Goal: Task Accomplishment & Management: Use online tool/utility

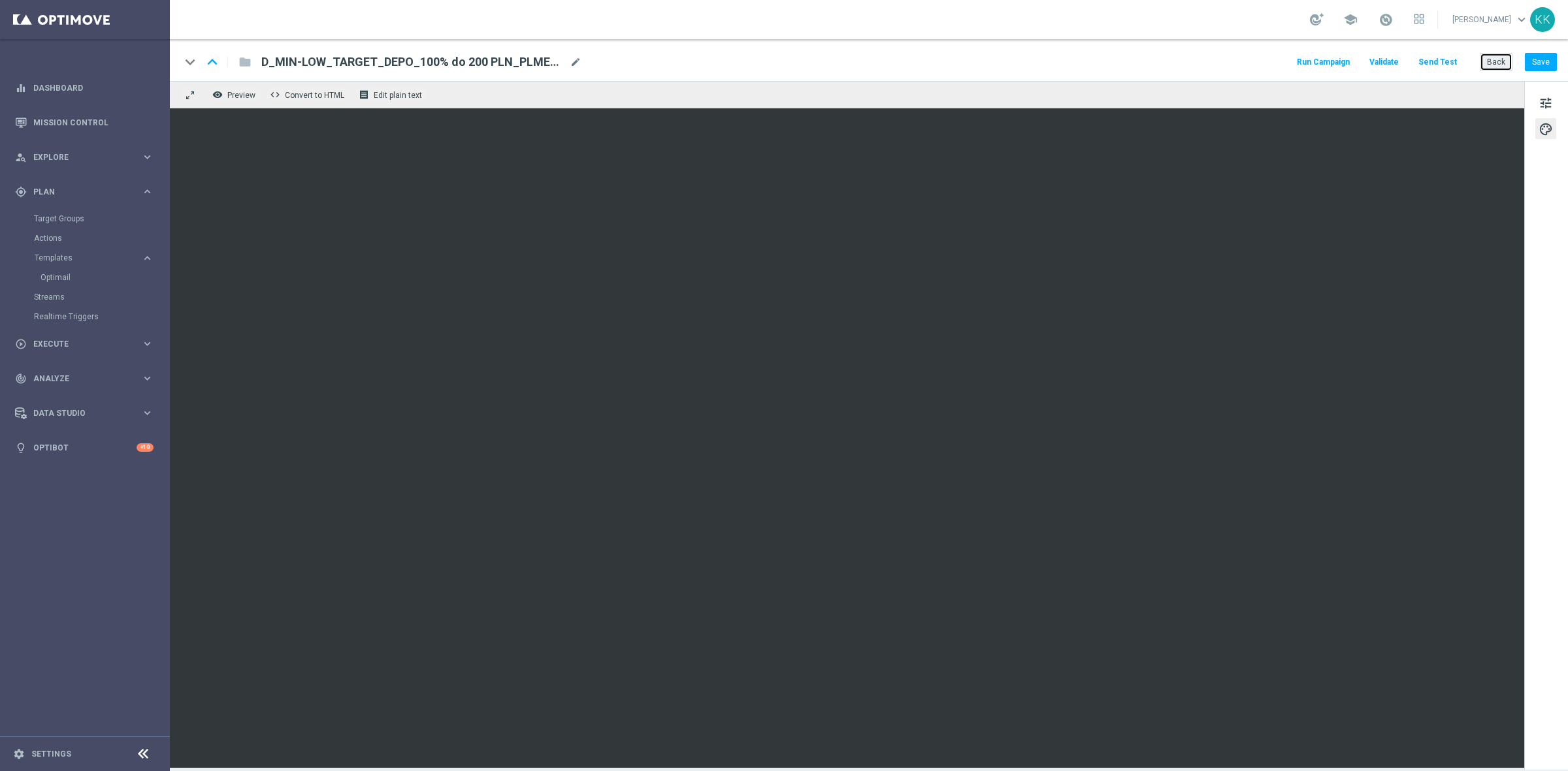
click at [1483, 63] on button "Back" at bounding box center [1496, 62] width 32 height 18
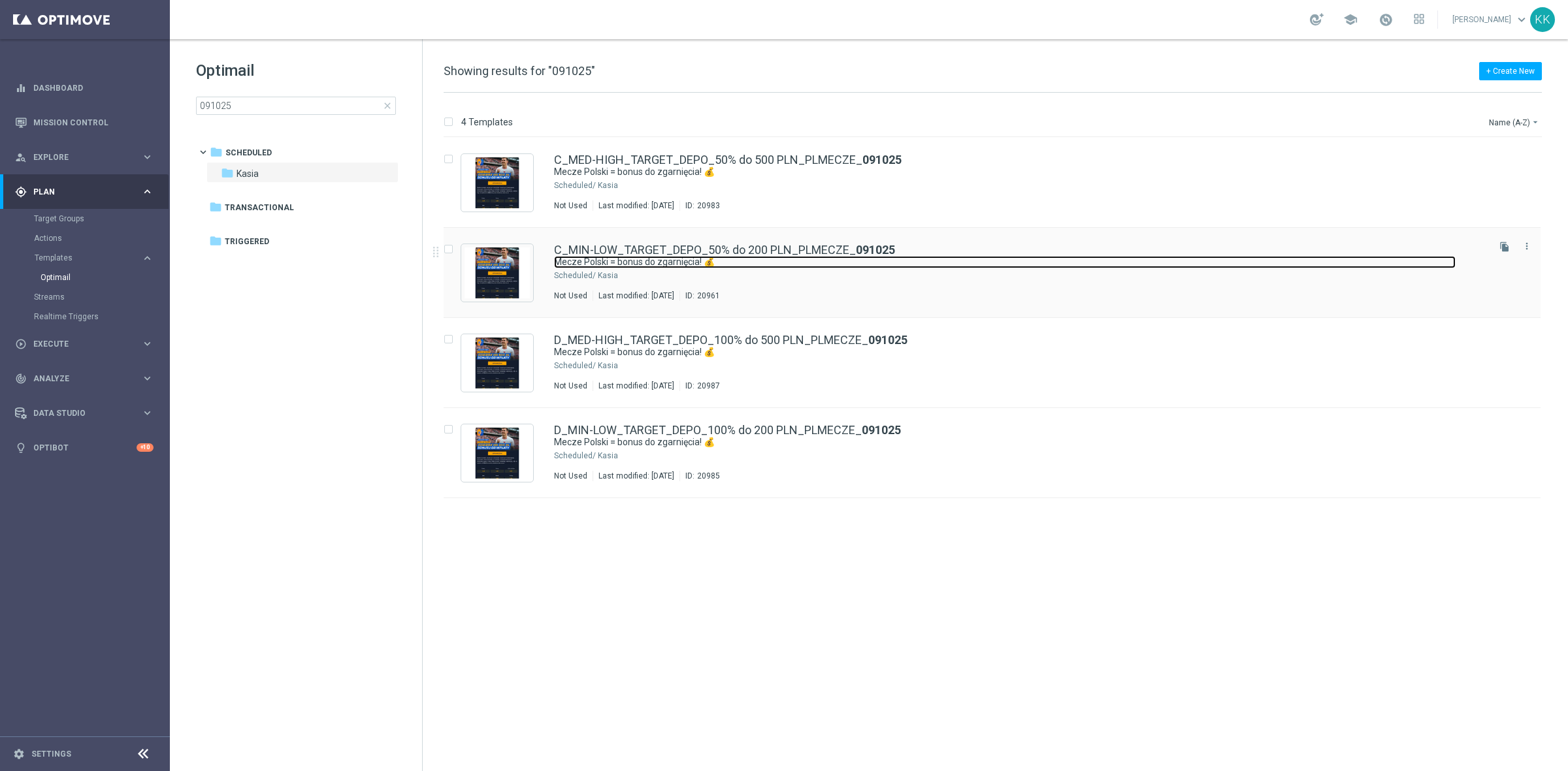
click at [706, 267] on link "Mecze Polski = bonus do zgarnięcia! 💰" at bounding box center [1005, 262] width 901 height 12
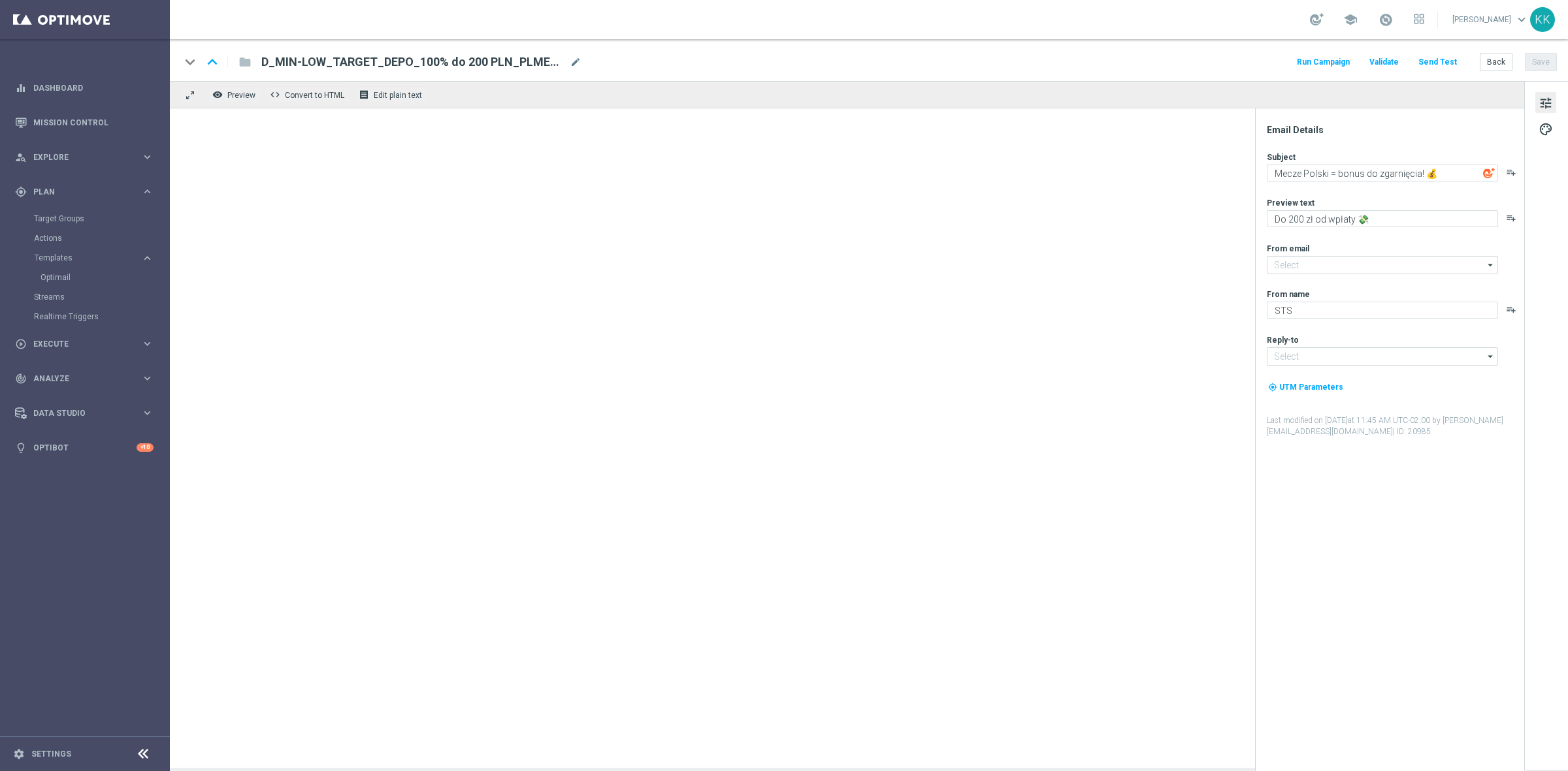
type input "[EMAIL_ADDRESS][DOMAIN_NAME]"
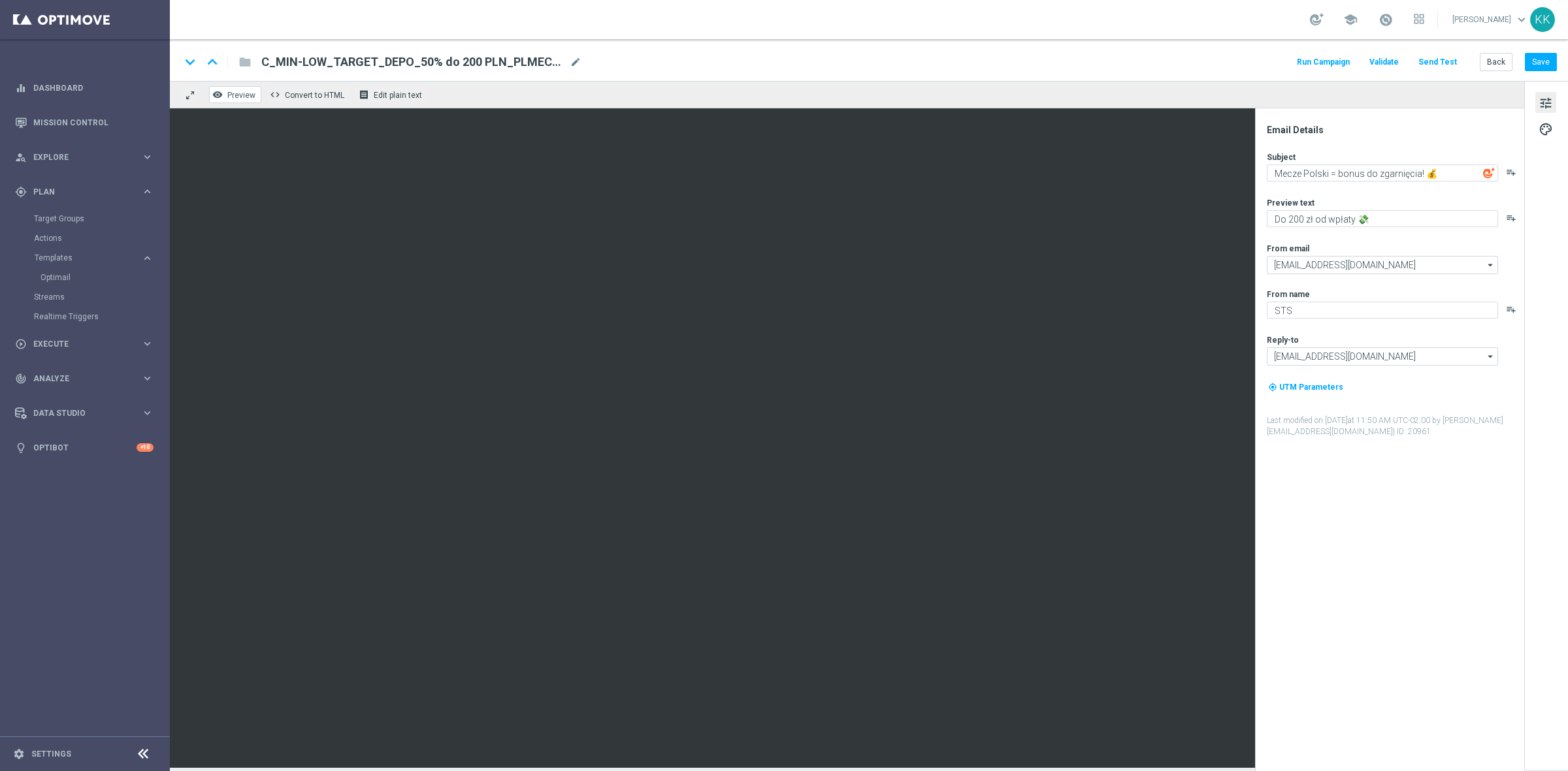
click at [236, 95] on span "Preview" at bounding box center [241, 95] width 28 height 9
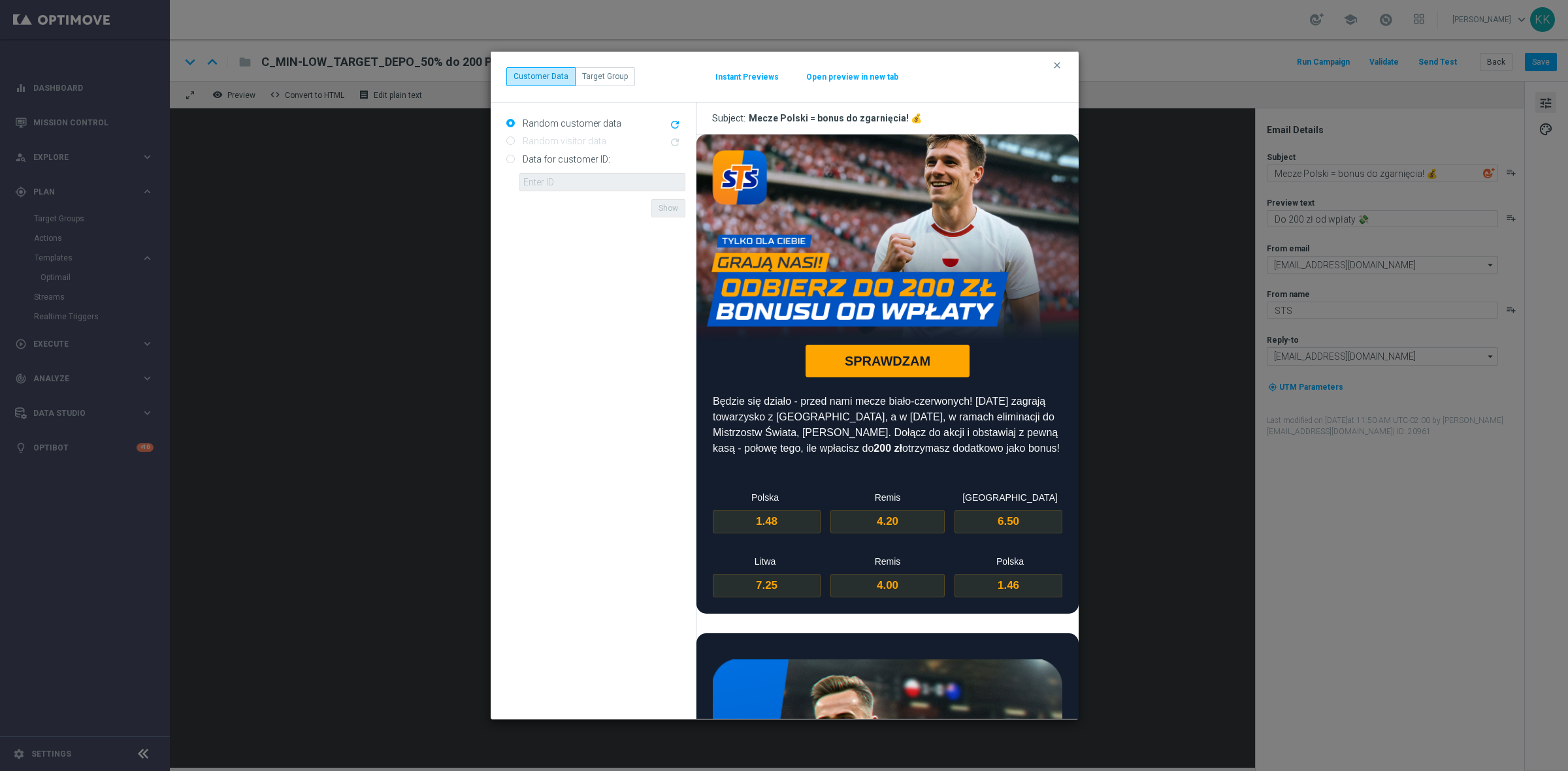
click at [818, 82] on button "Open preview in new tab" at bounding box center [852, 77] width 93 height 10
click at [1055, 53] on div "clear Customer Data Target Group Instant Previews Open preview in new tab" at bounding box center [784, 77] width 588 height 51
click at [1060, 64] on icon "clear" at bounding box center [1057, 65] width 10 height 10
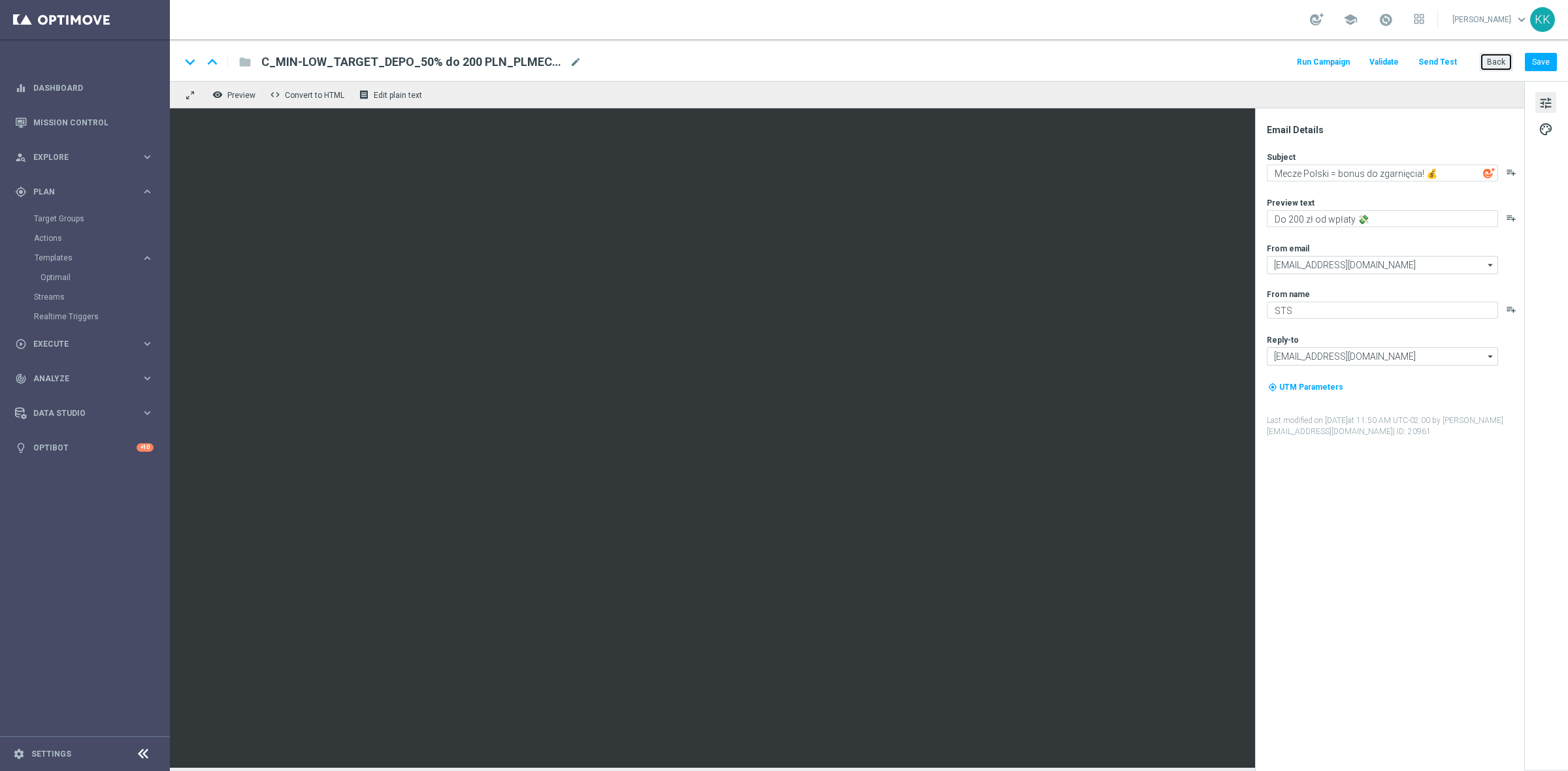
click at [1497, 53] on button "Back" at bounding box center [1496, 62] width 32 height 18
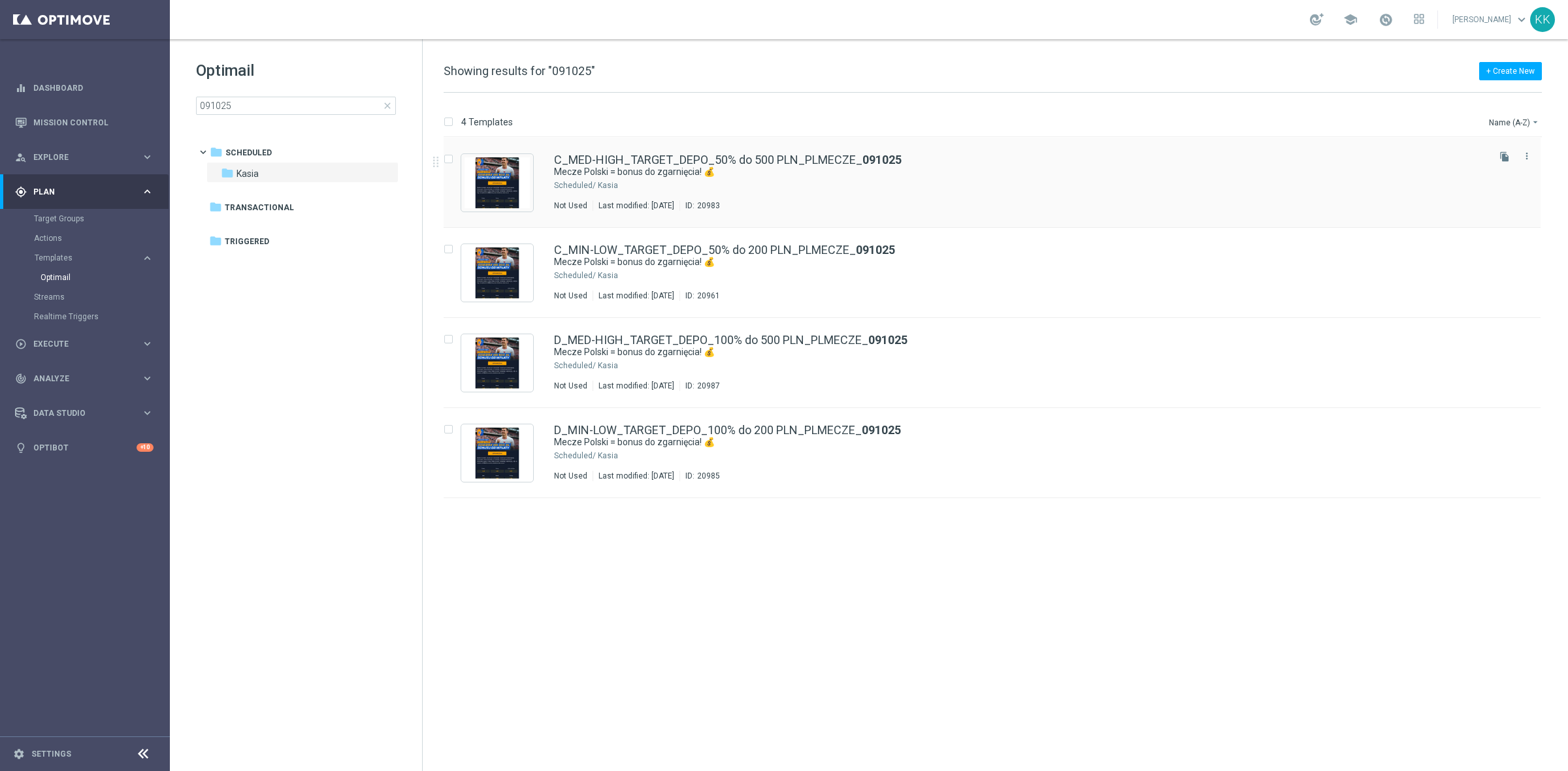
click at [969, 200] on div "Not Used Last modified: [DATE] ID: 20983" at bounding box center [1020, 206] width 932 height 10
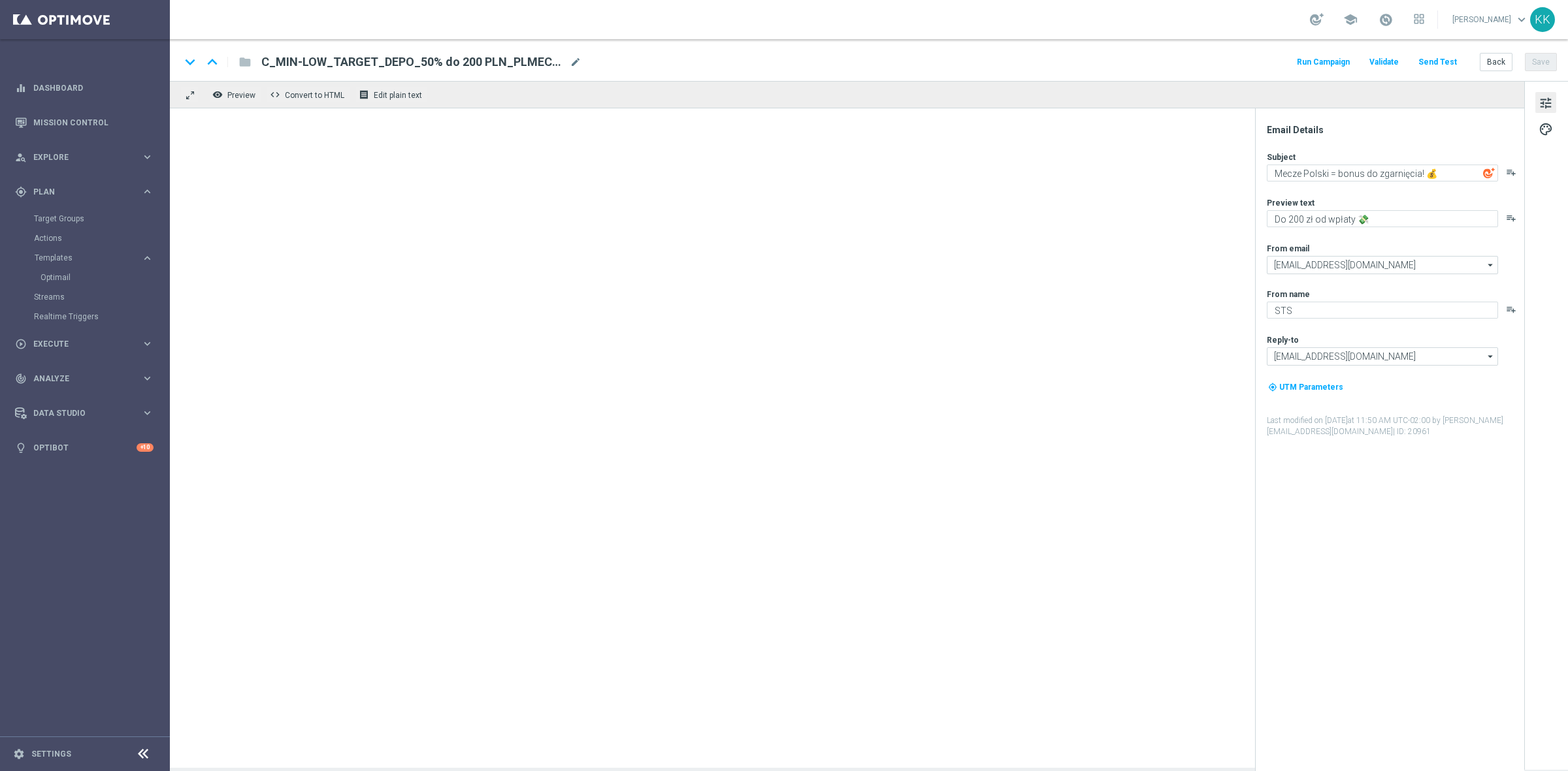
type textarea "Do 500 zł od wpłaty 💸"
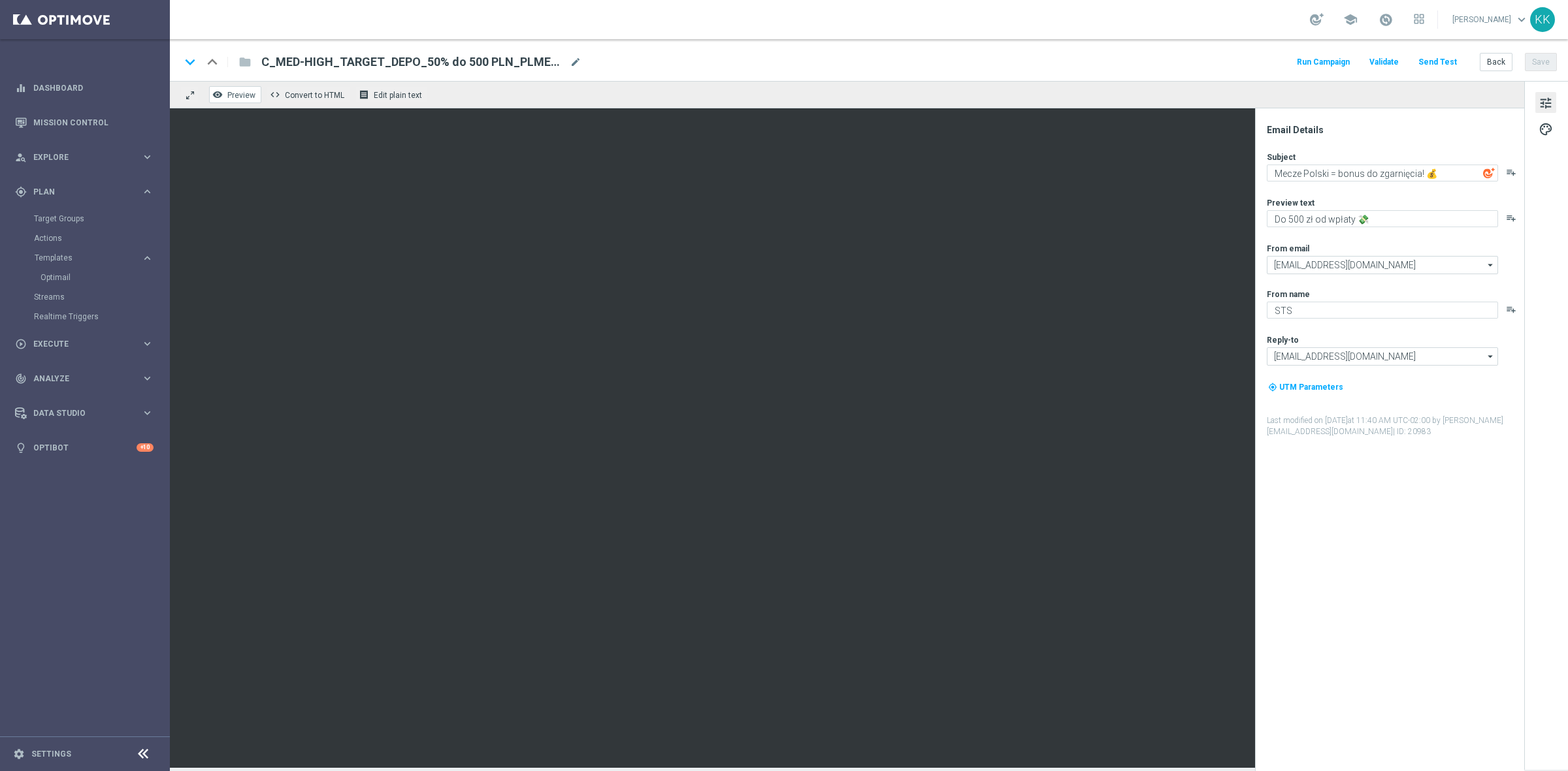
click at [229, 98] on span "Preview" at bounding box center [241, 95] width 28 height 9
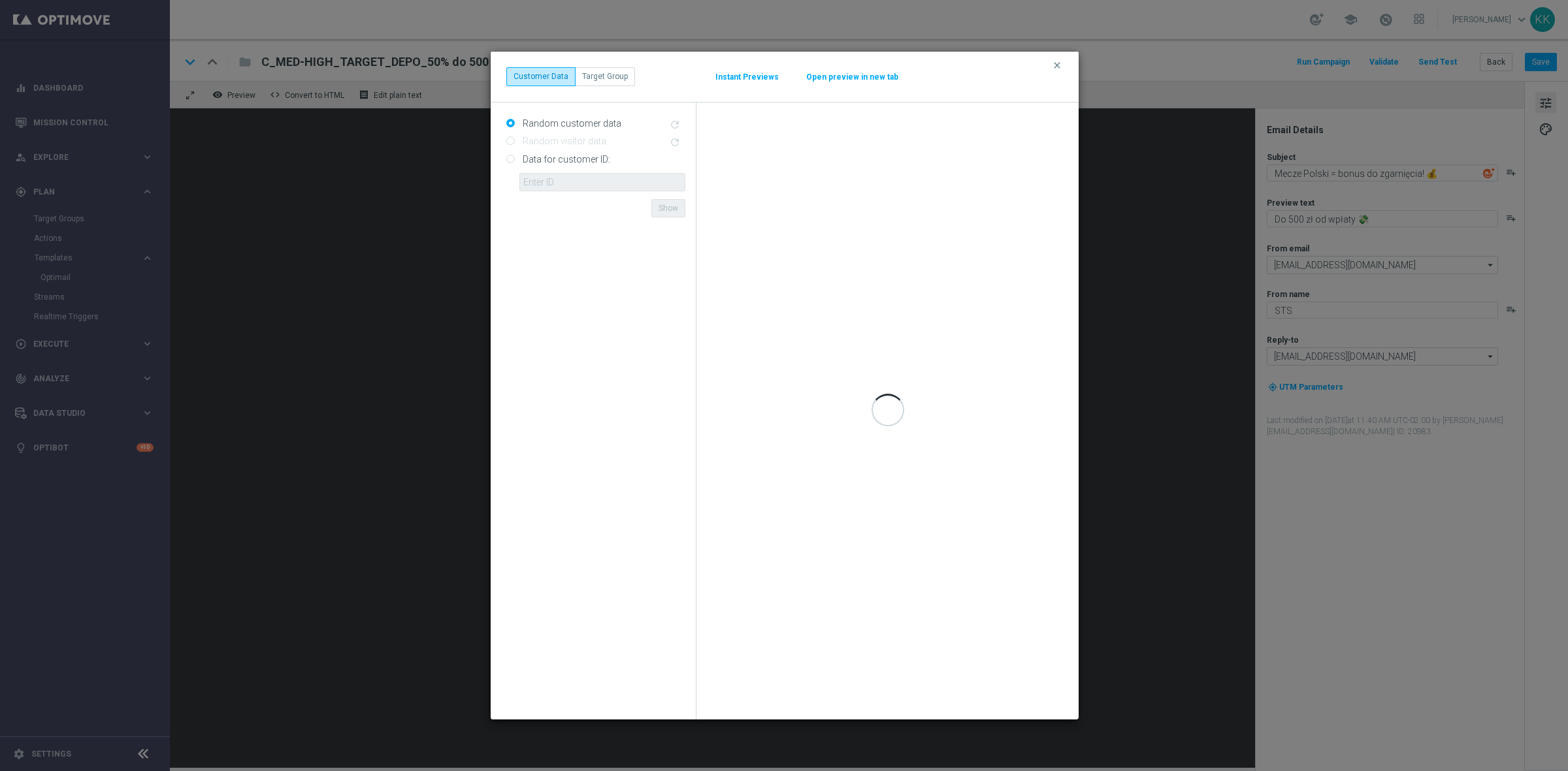
click at [854, 75] on button "Open preview in new tab" at bounding box center [852, 77] width 93 height 10
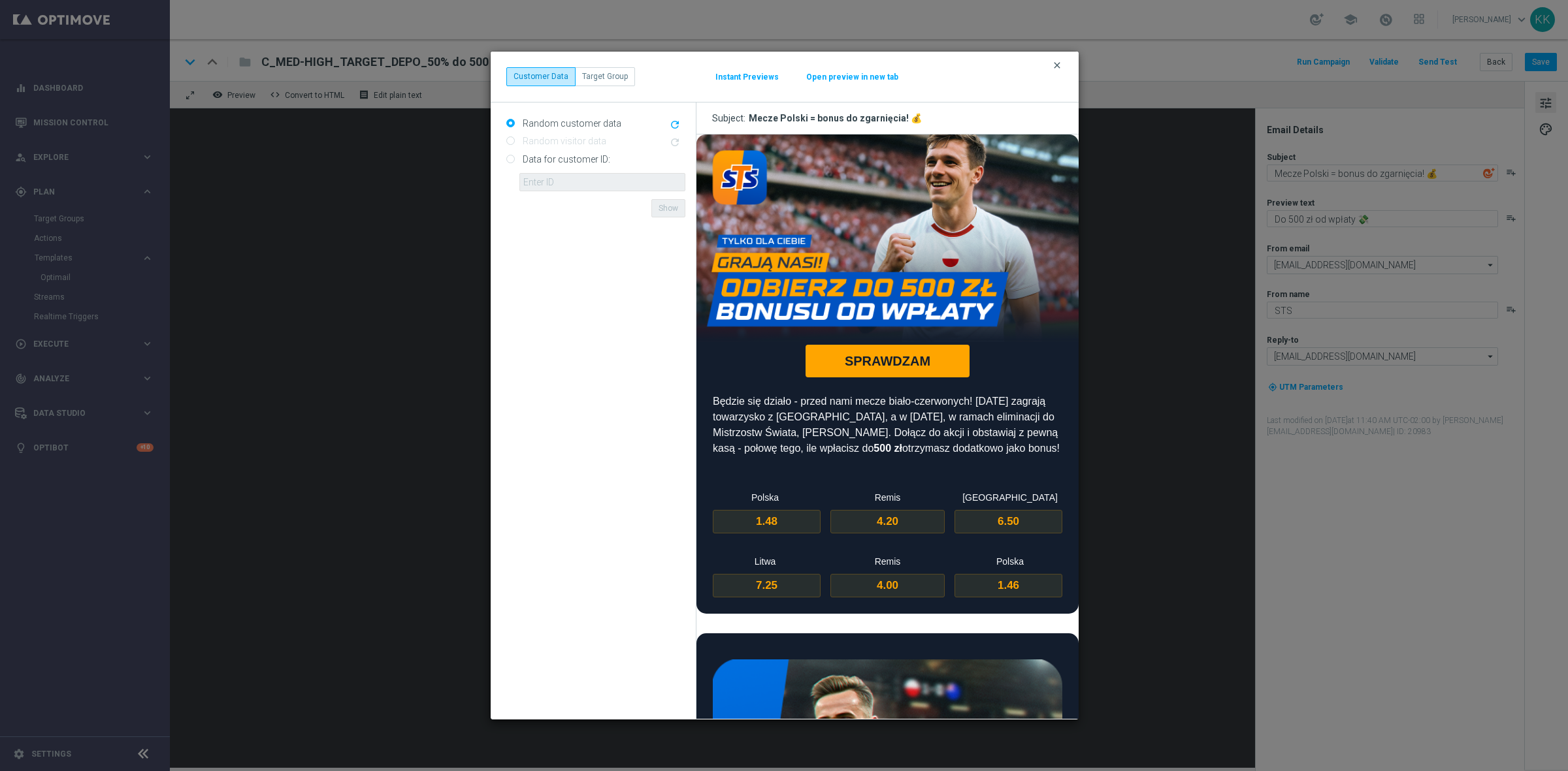
click at [1059, 61] on icon "clear" at bounding box center [1057, 65] width 10 height 10
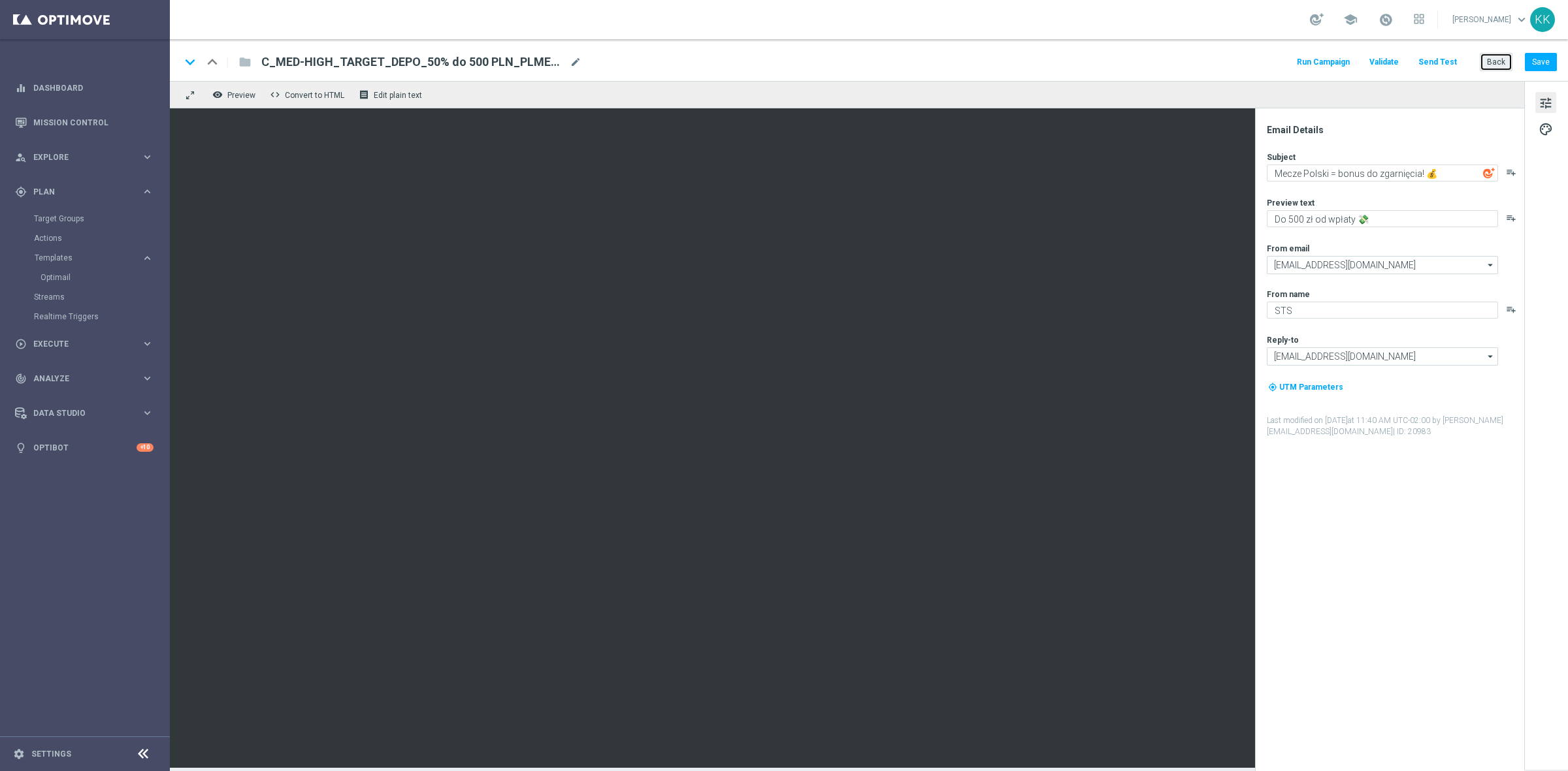
click at [1500, 61] on button "Back" at bounding box center [1496, 62] width 32 height 18
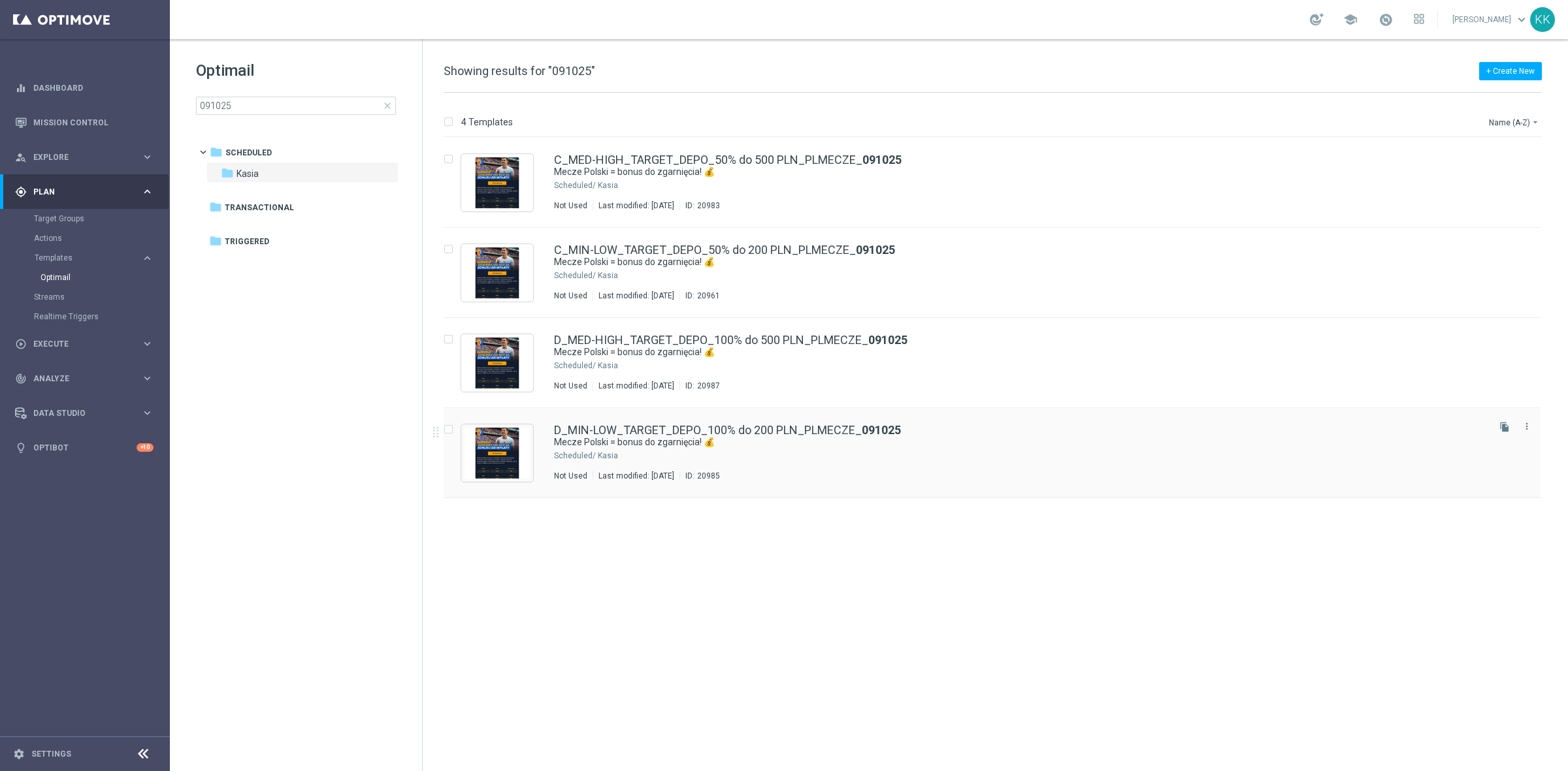
click at [633, 452] on div "Kasia" at bounding box center [1042, 456] width 888 height 10
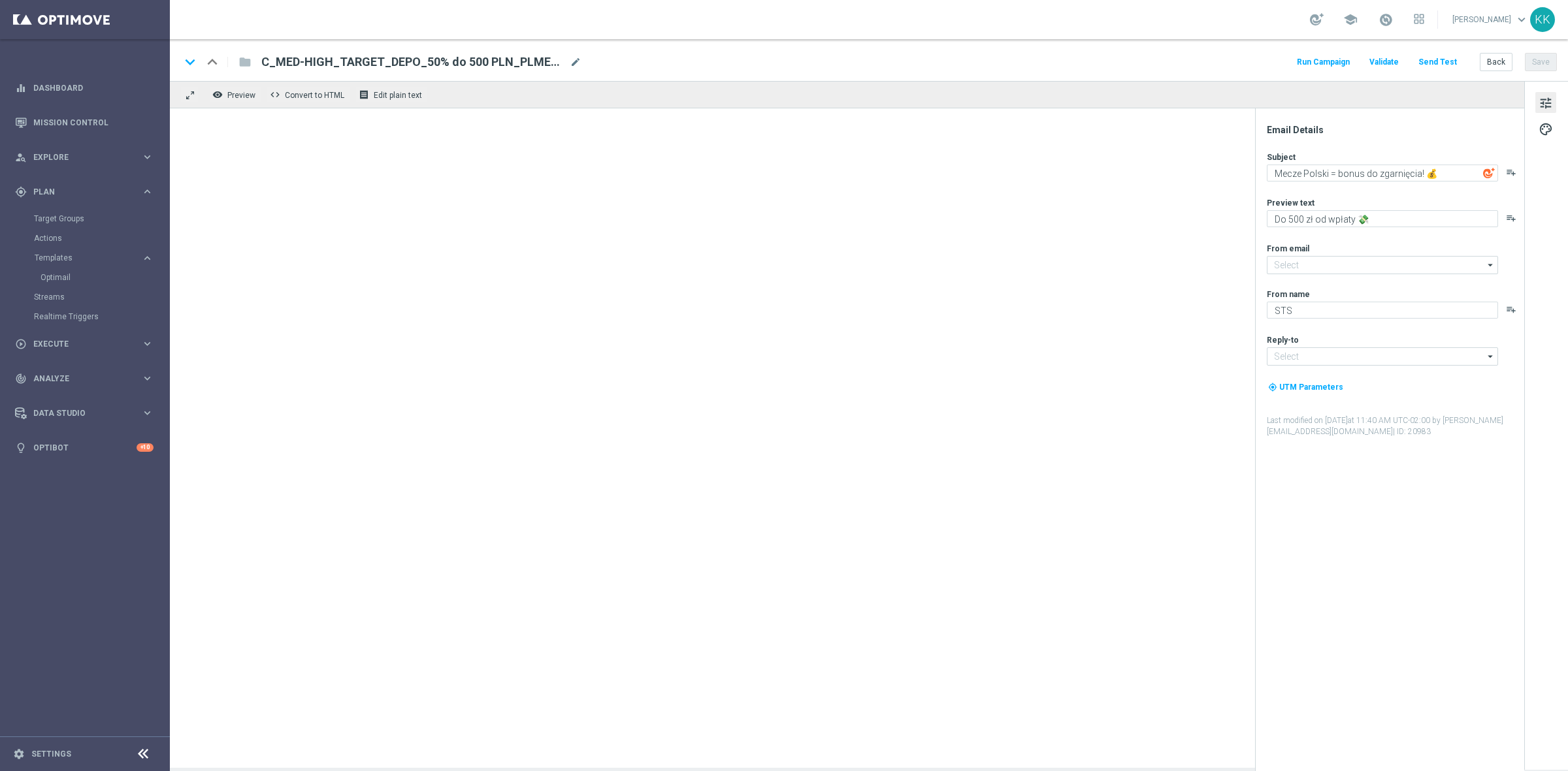
type input "[EMAIL_ADDRESS][DOMAIN_NAME]"
type textarea "Do 200 zł od wpłaty 💸"
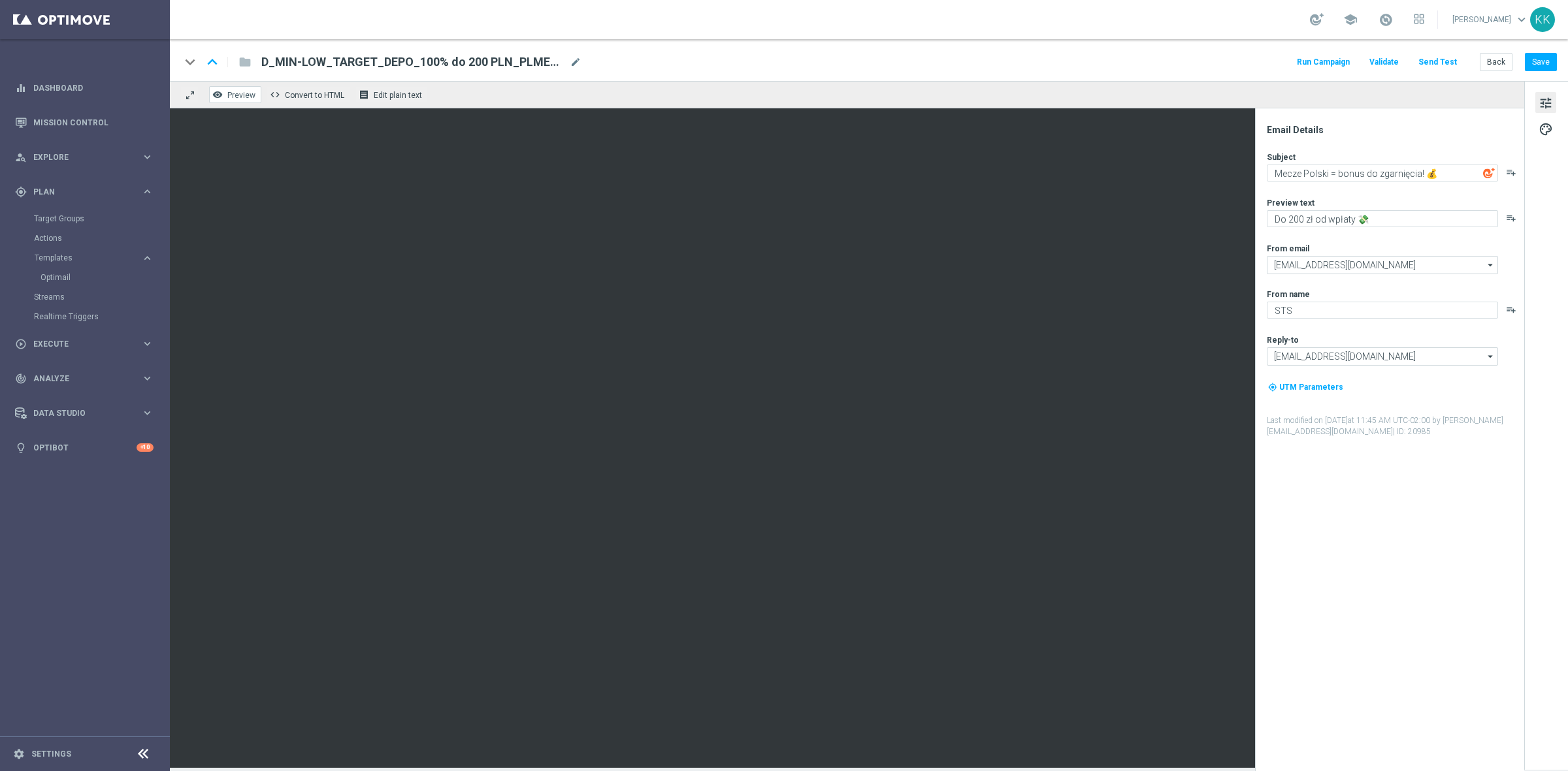
click at [227, 91] on span "Preview" at bounding box center [241, 95] width 28 height 9
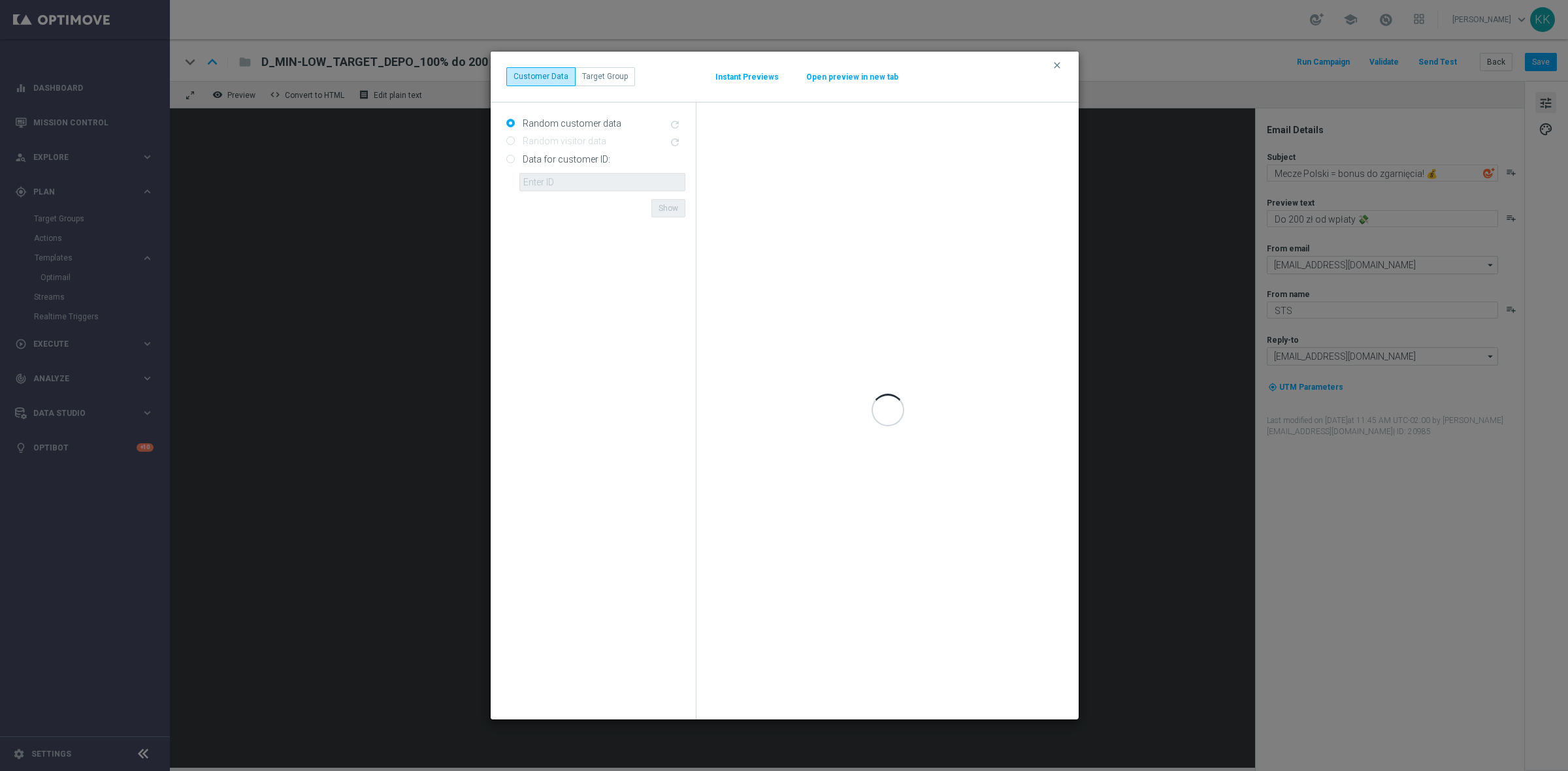
click at [846, 80] on button "Open preview in new tab" at bounding box center [852, 77] width 93 height 10
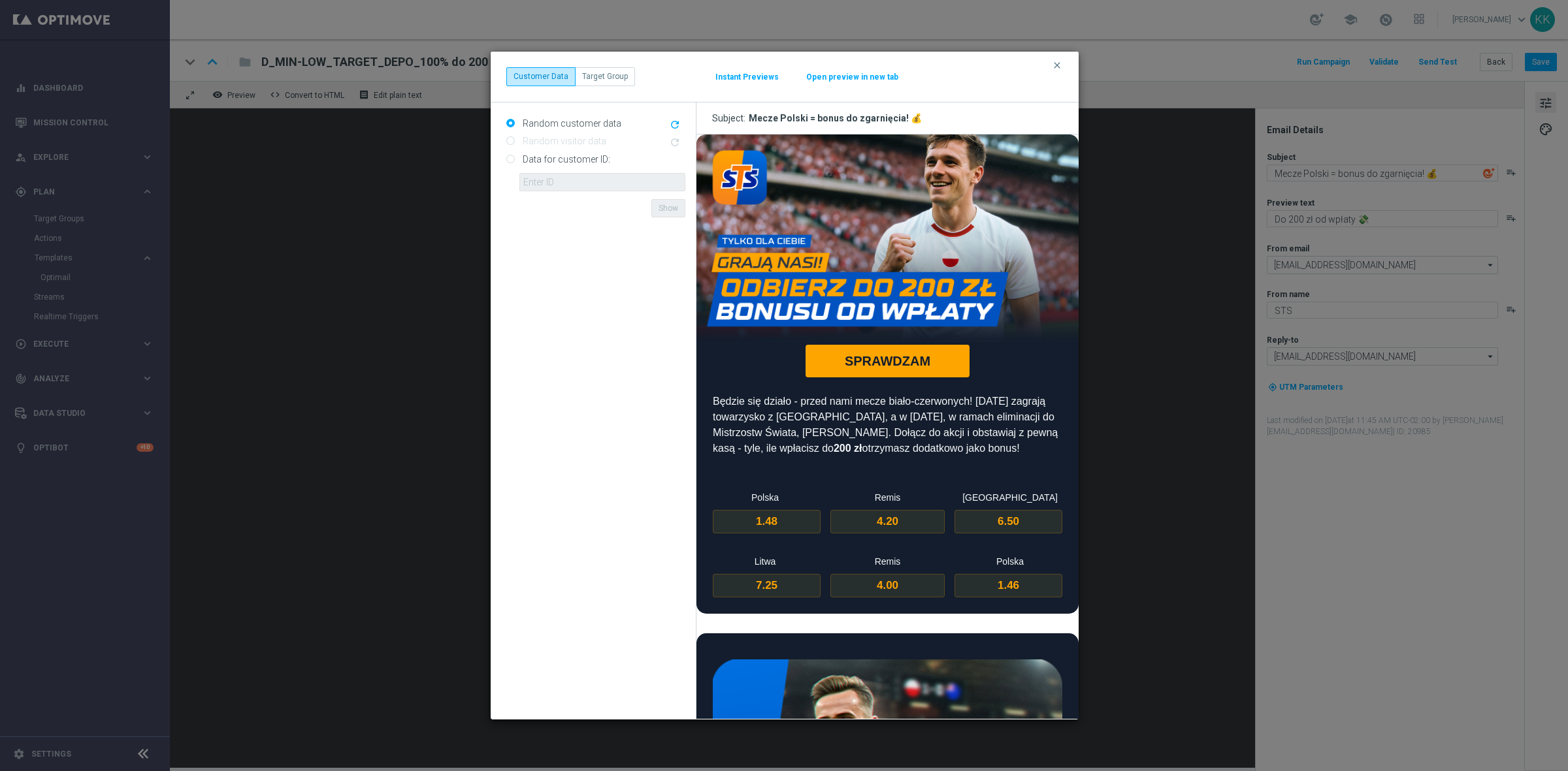
click at [1051, 60] on button "clear" at bounding box center [1058, 64] width 15 height 11
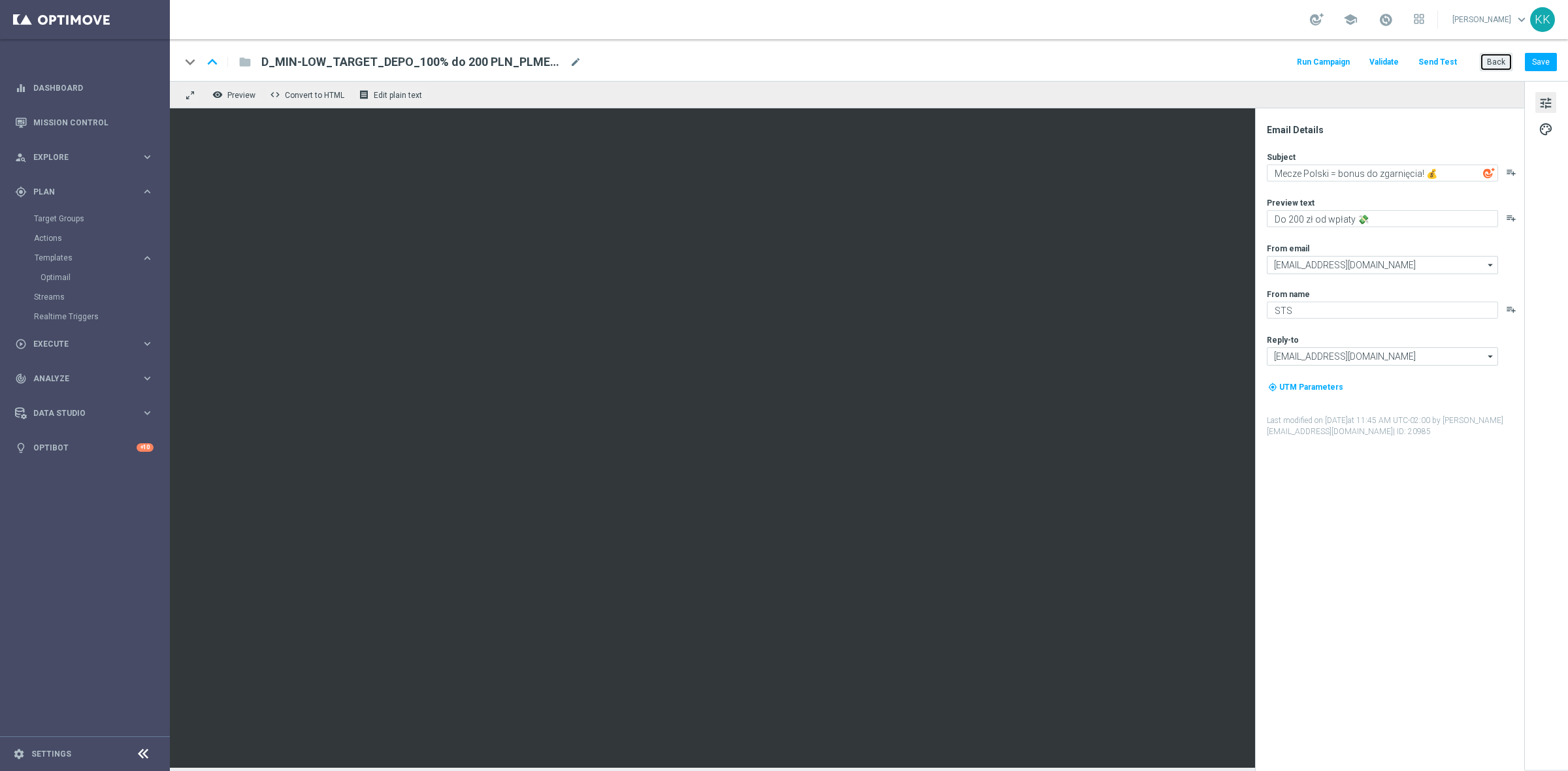
click at [1497, 61] on button "Back" at bounding box center [1496, 62] width 32 height 18
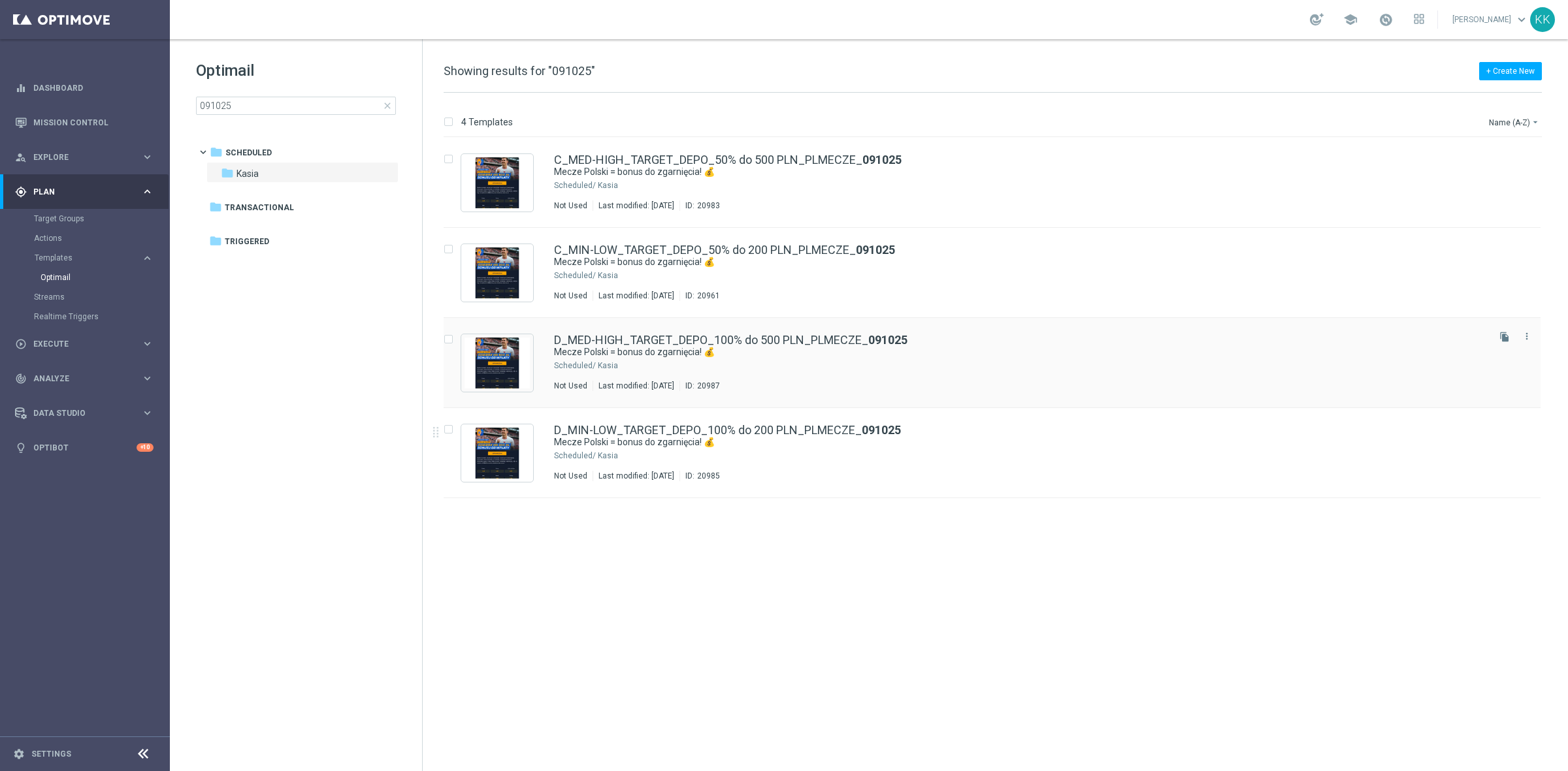
click at [822, 389] on div "Not Used Last modified: [DATE] ID: 20987" at bounding box center [1020, 386] width 932 height 10
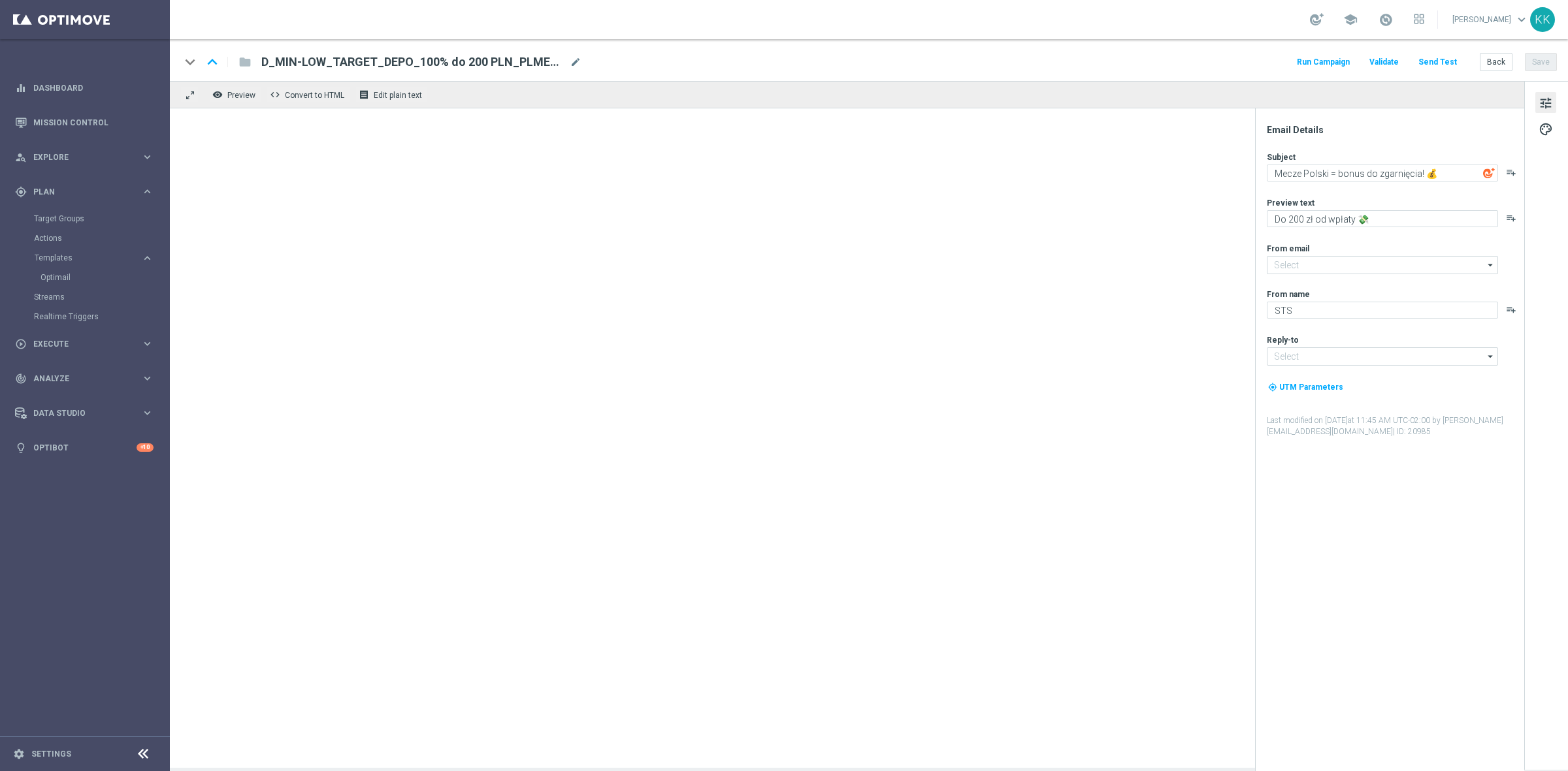
type input "[EMAIL_ADDRESS][DOMAIN_NAME]"
type textarea "Do 500 zł od wpłaty 💸"
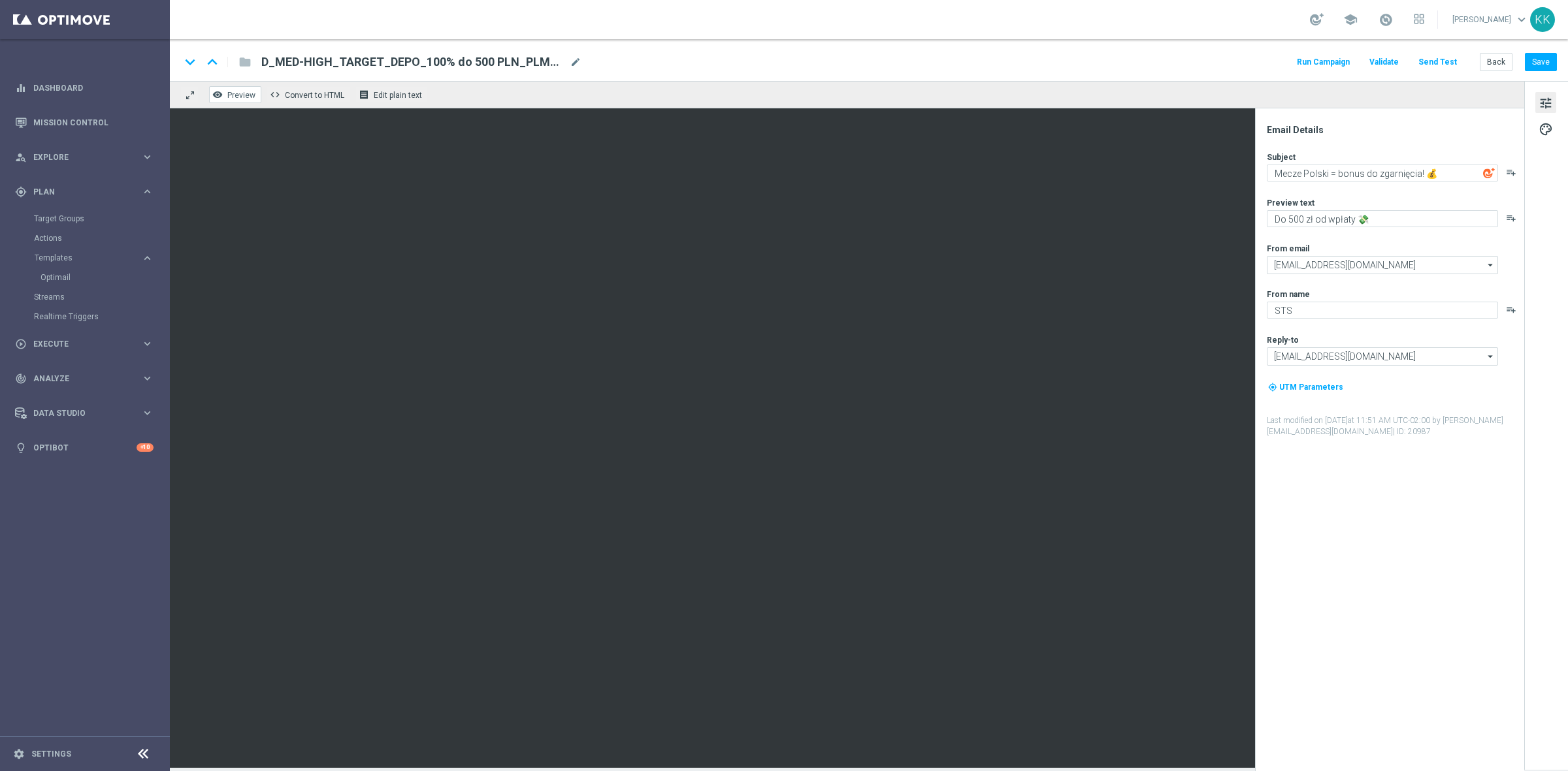
click at [240, 89] on button "remove_red_eye Preview" at bounding box center [235, 94] width 52 height 17
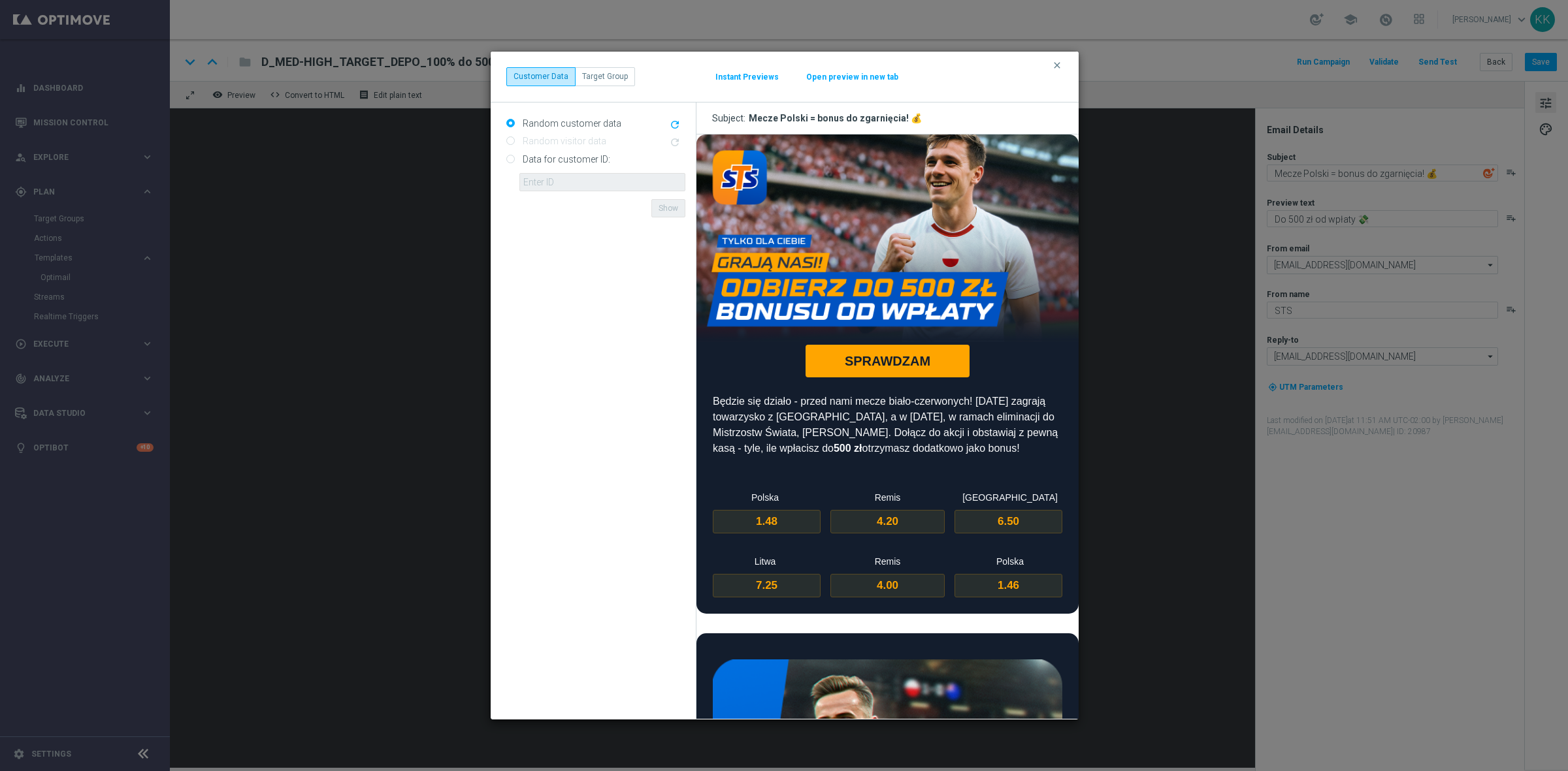
click at [831, 82] on button "Open preview in new tab" at bounding box center [852, 77] width 93 height 10
click at [1060, 64] on icon "clear" at bounding box center [1057, 65] width 10 height 10
